Goal: Task Accomplishment & Management: Manage account settings

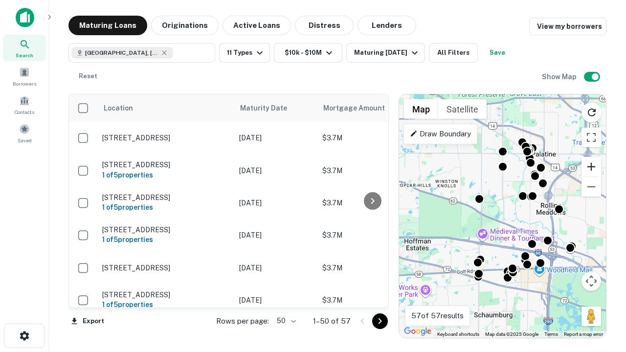
click at [591, 167] on button "Zoom in" at bounding box center [591, 167] width 20 height 20
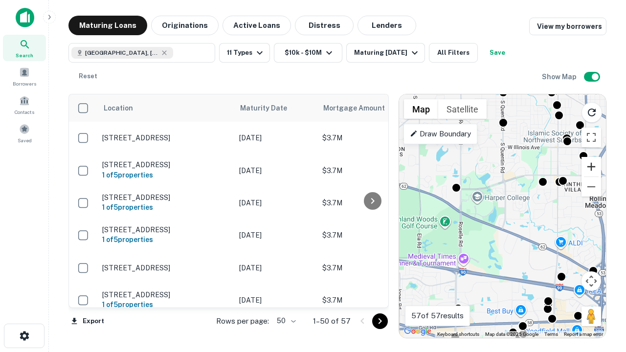
click at [591, 167] on button "Zoom in" at bounding box center [591, 167] width 20 height 20
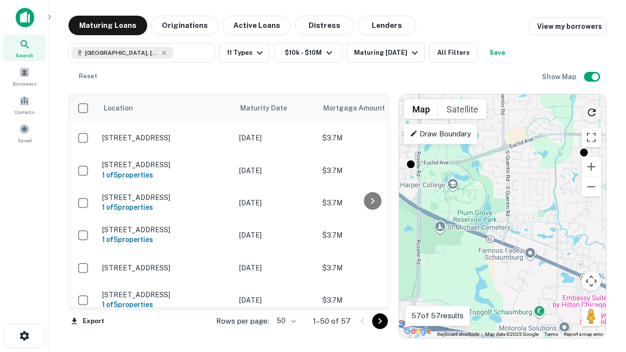
click at [592, 111] on icon "Reload search area" at bounding box center [592, 113] width 12 height 12
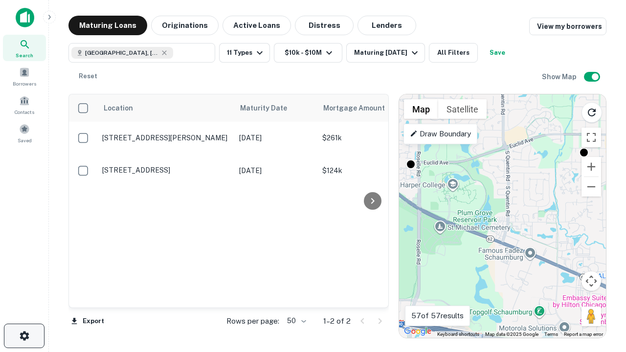
click at [24, 336] on icon "button" at bounding box center [25, 336] width 12 height 12
